Goal: Transaction & Acquisition: Book appointment/travel/reservation

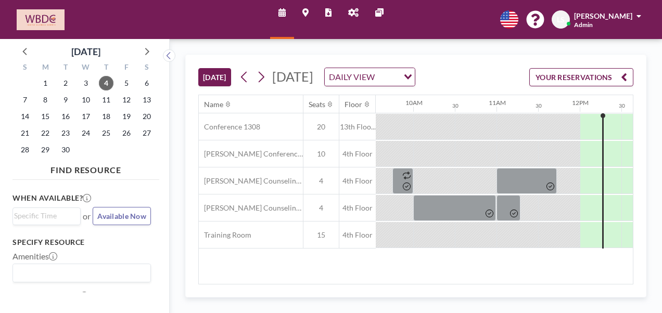
scroll to position [0, 958]
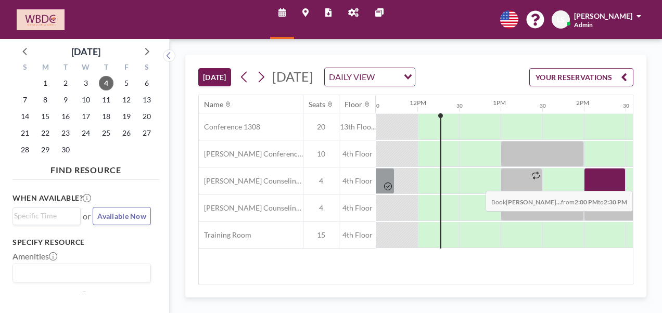
click at [601, 194] on div at bounding box center [605, 181] width 42 height 26
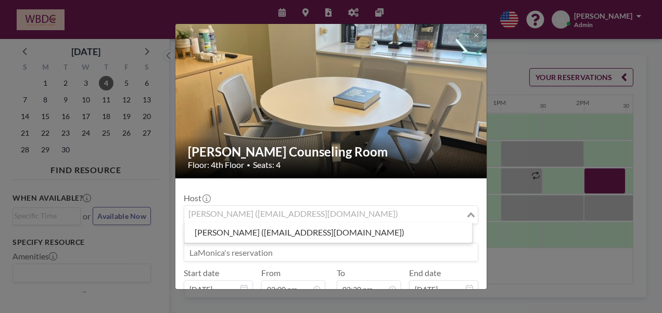
click at [309, 218] on div "[PERSON_NAME] ([EMAIL_ADDRESS][DOMAIN_NAME])" at bounding box center [325, 214] width 282 height 16
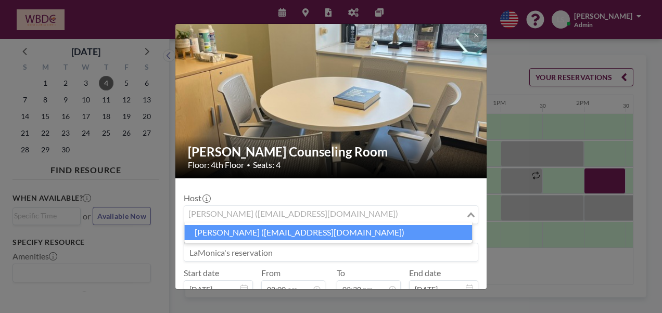
click at [311, 234] on li "[PERSON_NAME] ([EMAIL_ADDRESS][DOMAIN_NAME])" at bounding box center [328, 232] width 288 height 15
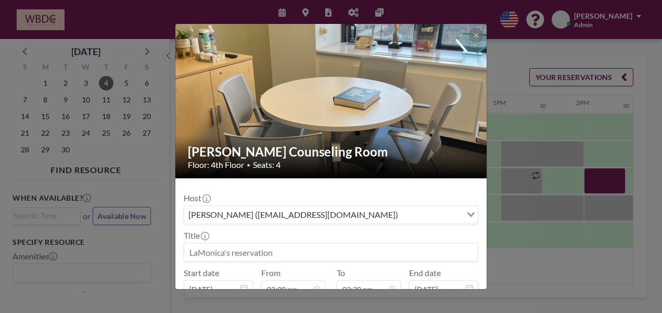
click at [276, 251] on input at bounding box center [331, 253] width 294 height 18
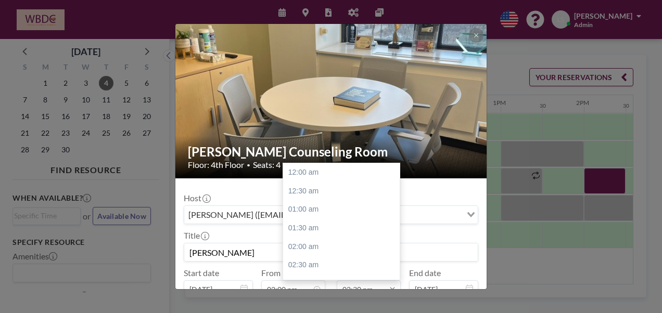
type input "[PERSON_NAME]"
click at [380, 283] on input "02:30 pm" at bounding box center [369, 290] width 64 height 18
click at [316, 193] on div "03:00 pm" at bounding box center [344, 191] width 122 height 19
type input "03:00 pm"
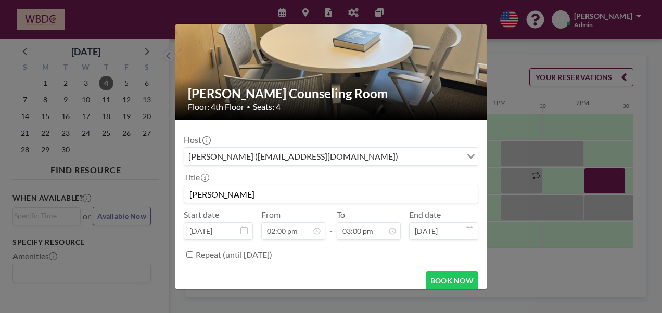
scroll to position [65, 0]
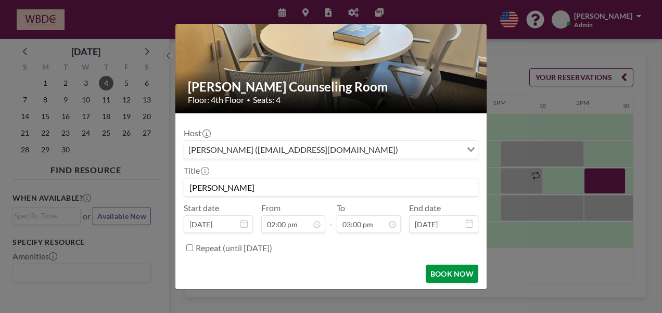
click at [464, 268] on button "BOOK NOW" at bounding box center [452, 274] width 53 height 18
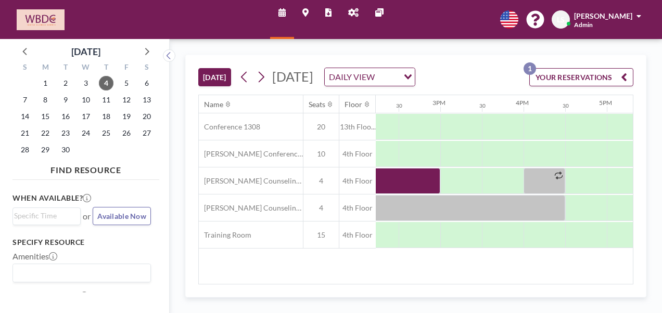
scroll to position [0, 1126]
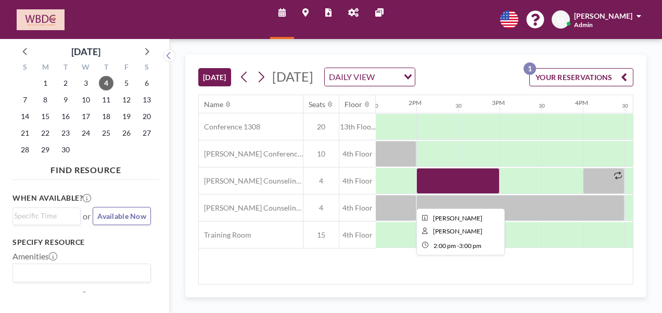
click at [465, 194] on div at bounding box center [457, 181] width 83 height 26
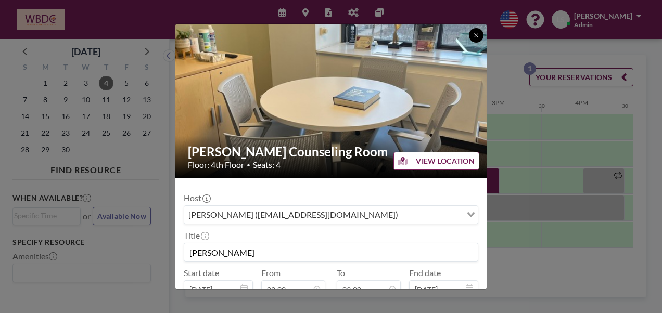
click at [476, 34] on icon at bounding box center [476, 35] width 6 height 6
